Goal: Transaction & Acquisition: Purchase product/service

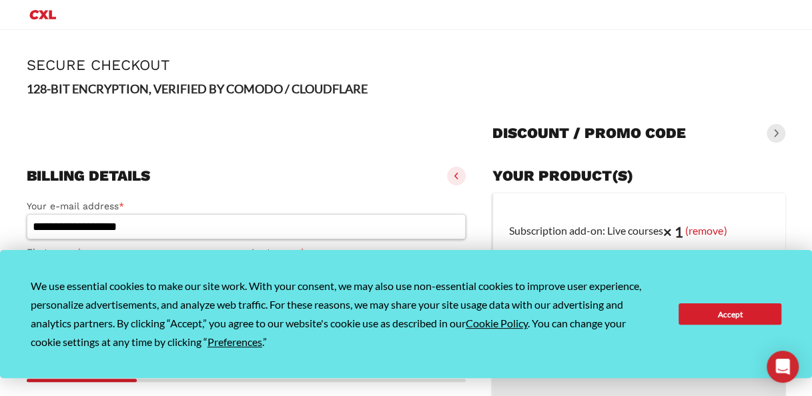
click at [752, 307] on button "Accept" at bounding box center [729, 313] width 103 height 21
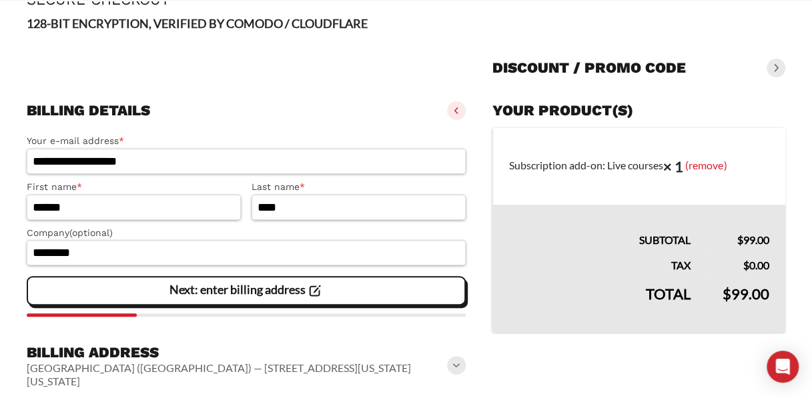
scroll to position [79, 0]
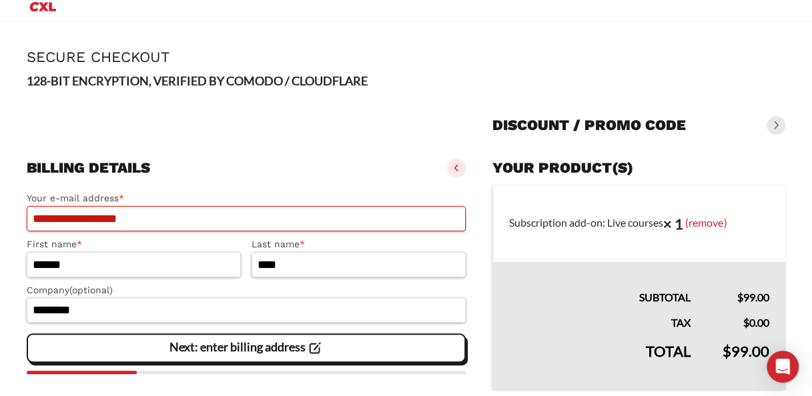
scroll to position [192, 0]
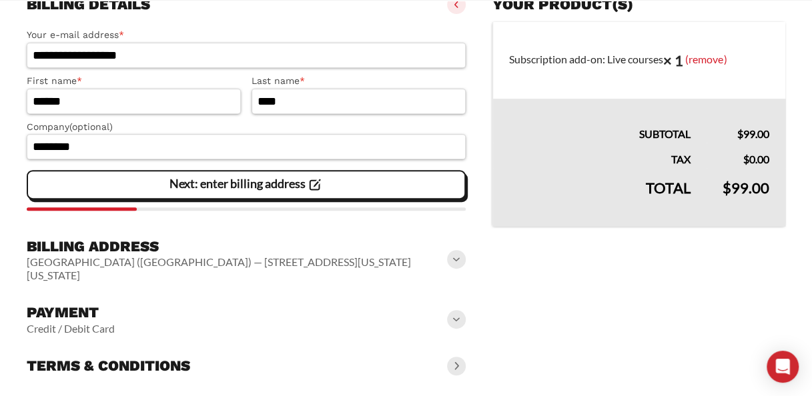
click at [135, 357] on h3 "Terms & conditions" at bounding box center [108, 366] width 163 height 19
click at [0, 0] on slot "Credit / Debit Card" at bounding box center [0, 0] width 0 height 0
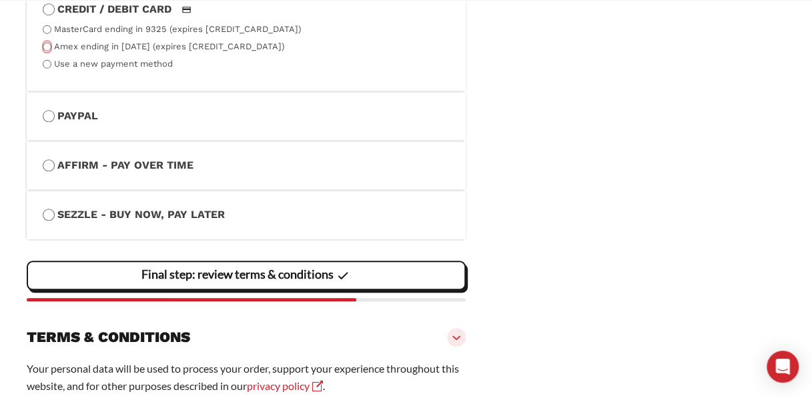
scroll to position [564, 0]
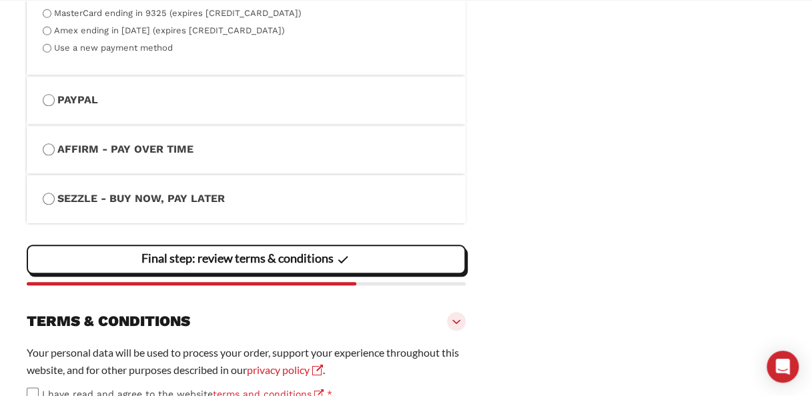
click at [0, 0] on slot "Final step: review terms & conditions" at bounding box center [0, 0] width 0 height 0
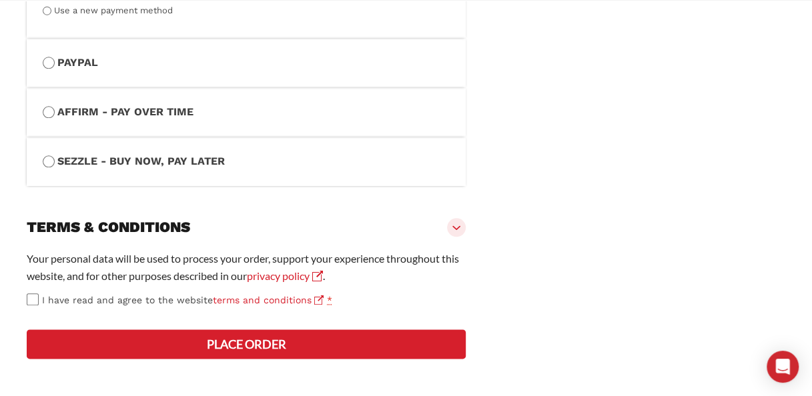
scroll to position [636, 0]
click at [33, 293] on label "I have read and agree to the website terms and conditions *" at bounding box center [246, 300] width 439 height 15
